Goal: Task Accomplishment & Management: Check status

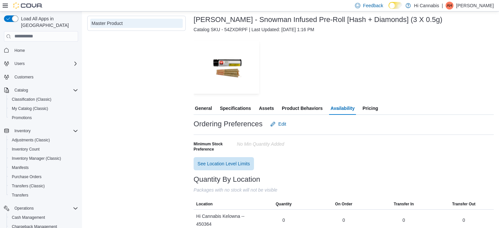
scroll to position [20, 0]
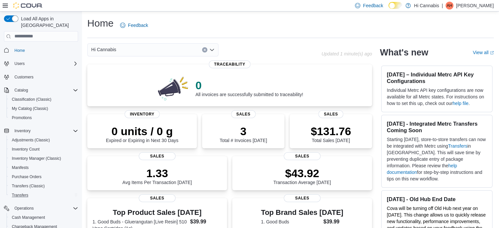
click at [31, 191] on div "Transfers" at bounding box center [43, 195] width 69 height 8
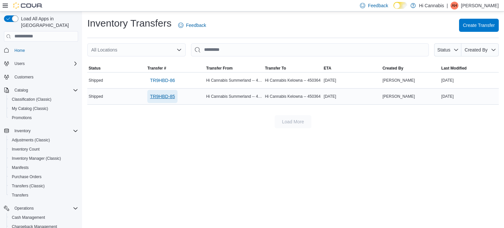
click at [164, 96] on span "TR9HBD-85" at bounding box center [162, 96] width 25 height 7
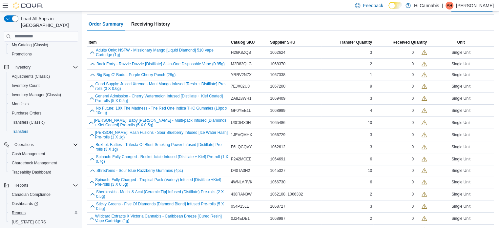
scroll to position [75, 0]
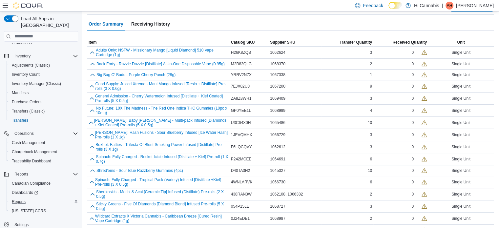
click at [29, 198] on div "Reports" at bounding box center [43, 202] width 69 height 8
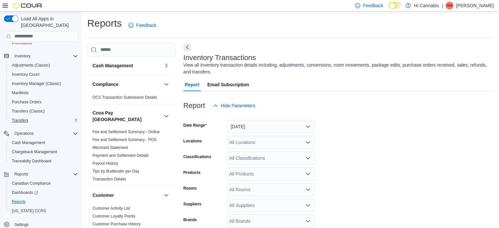
scroll to position [22, 0]
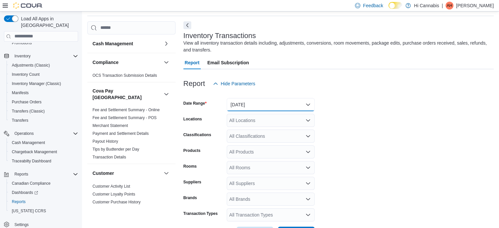
click at [273, 103] on button "Yesterday" at bounding box center [271, 104] width 88 height 13
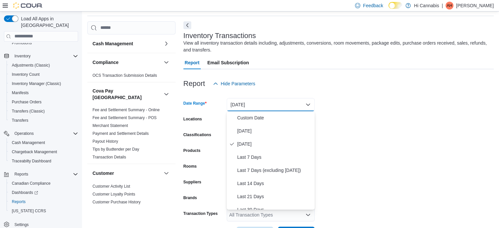
click at [349, 80] on div "Report Hide Parameters" at bounding box center [338, 83] width 310 height 13
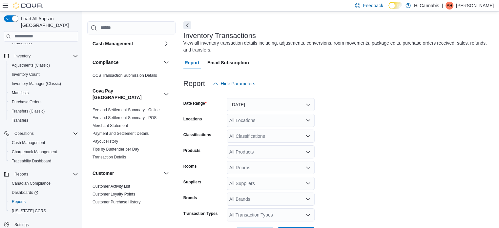
click at [282, 117] on div "All Locations" at bounding box center [271, 120] width 88 height 13
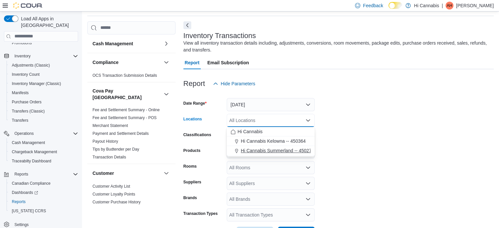
click at [251, 146] on button "Hi Cannabis Summerland -- 450277" at bounding box center [271, 151] width 88 height 10
click at [381, 136] on form "Date Range Yesterday Locations Hi Cannabis Summerland -- 450277 Combo box. Sele…" at bounding box center [338, 165] width 310 height 150
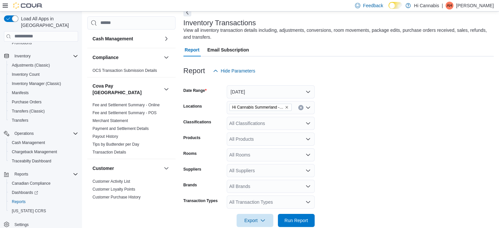
scroll to position [47, 0]
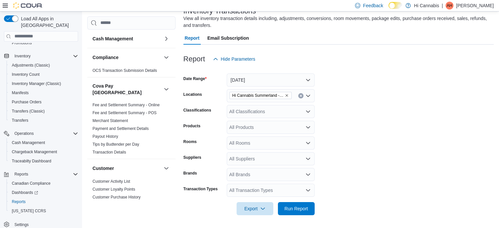
click at [262, 186] on div "All Transaction Types" at bounding box center [271, 190] width 88 height 13
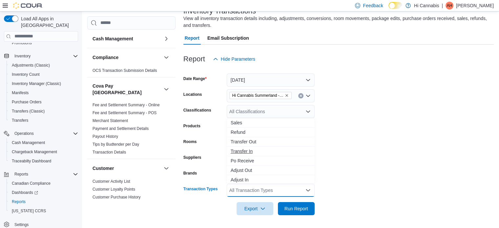
click at [239, 147] on button "Transfer In" at bounding box center [271, 152] width 88 height 10
click at [246, 143] on span "Transfer Out" at bounding box center [271, 141] width 80 height 7
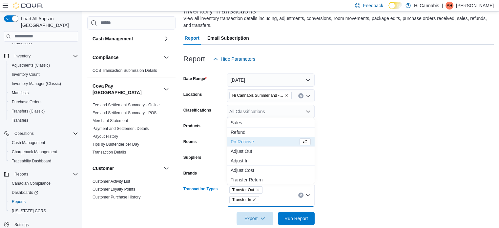
click at [256, 198] on icon "Remove Transfer In from selection in this group" at bounding box center [254, 200] width 4 height 4
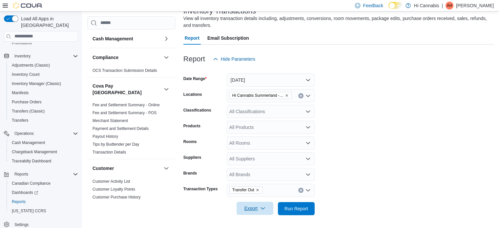
click at [247, 214] on span "Export" at bounding box center [254, 208] width 29 height 13
click at [260, 165] on button "Export to Excel" at bounding box center [255, 168] width 37 height 13
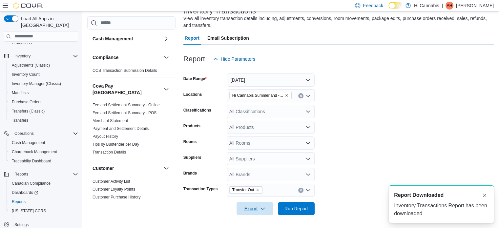
scroll to position [0, 0]
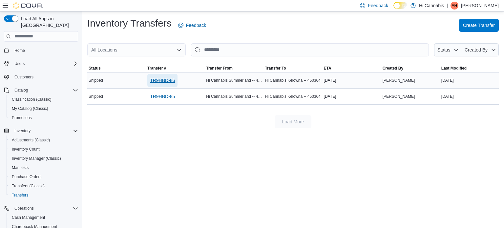
click at [164, 81] on span "TR9HBD-86" at bounding box center [162, 80] width 25 height 7
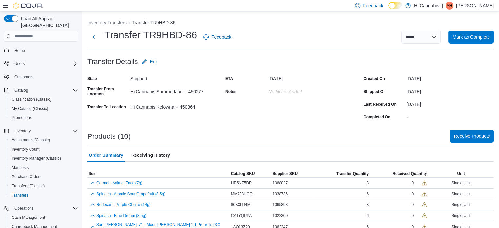
click at [473, 140] on span "Receive Products" at bounding box center [472, 136] width 36 height 13
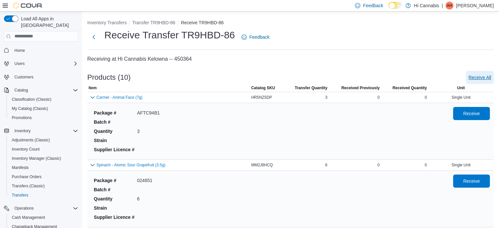
click at [491, 74] on span "Receive All" at bounding box center [479, 77] width 23 height 7
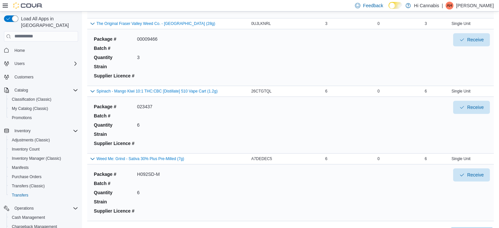
scroll to position [563, 0]
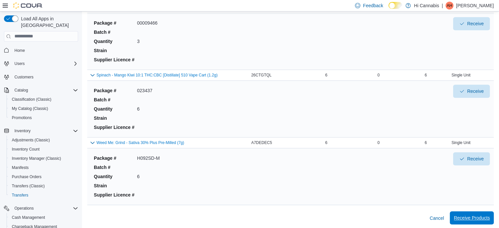
click at [476, 218] on span "Receive Products" at bounding box center [472, 218] width 36 height 7
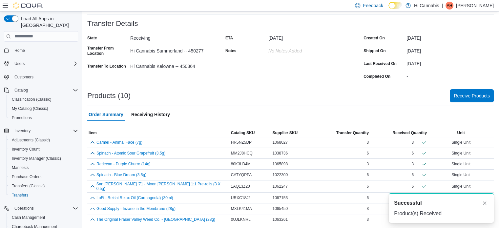
scroll to position [24, 0]
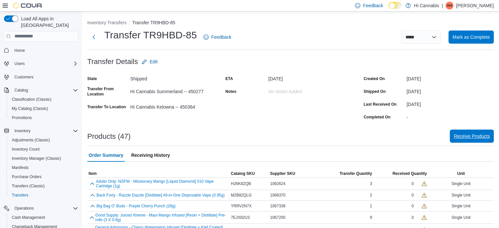
click at [478, 141] on span "Receive Products" at bounding box center [472, 136] width 36 height 13
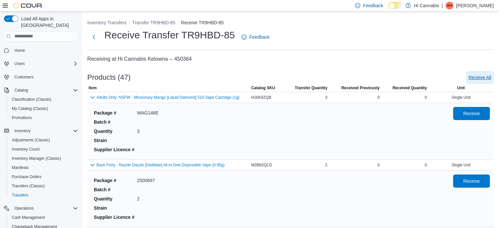
click at [484, 74] on span "Receive All" at bounding box center [479, 77] width 23 height 7
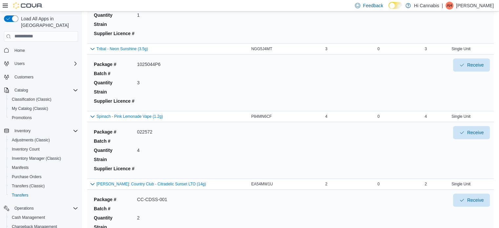
scroll to position [3065, 0]
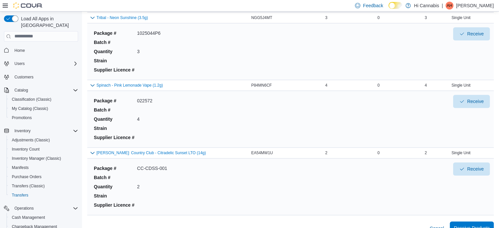
click at [480, 225] on span "Receive Products" at bounding box center [472, 228] width 36 height 7
